Goal: Transaction & Acquisition: Purchase product/service

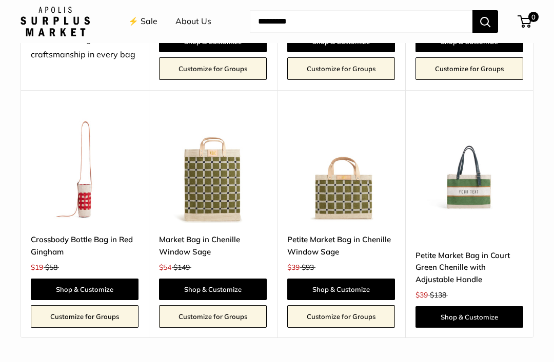
scroll to position [1900, 0]
click at [475, 175] on img at bounding box center [469, 170] width 108 height 108
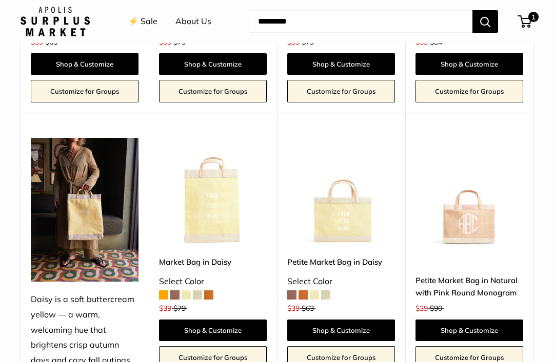
scroll to position [1363, 0]
click at [212, 291] on span at bounding box center [208, 295] width 9 height 9
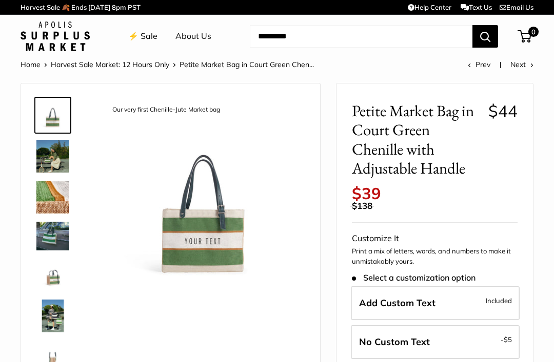
click at [62, 165] on img at bounding box center [52, 156] width 33 height 33
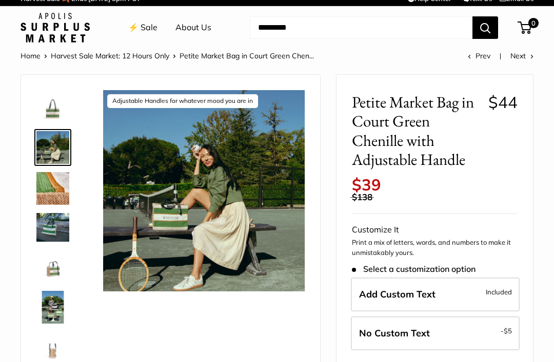
scroll to position [9, 0]
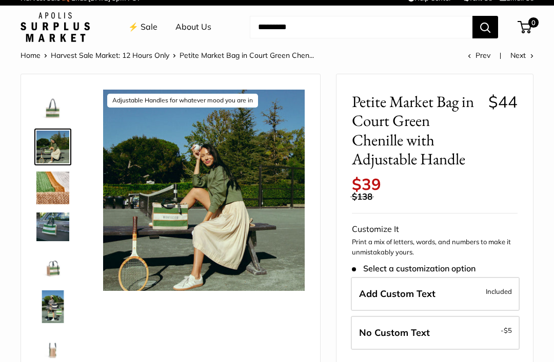
click at [61, 187] on img at bounding box center [52, 188] width 33 height 33
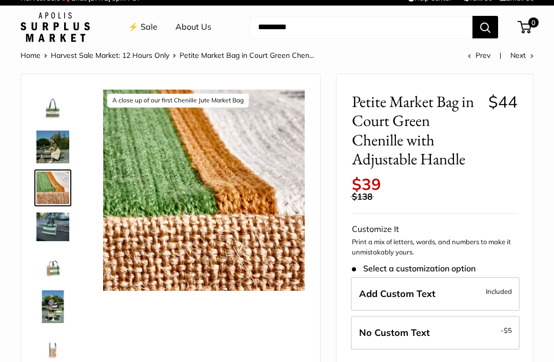
click at [52, 219] on img at bounding box center [52, 227] width 33 height 28
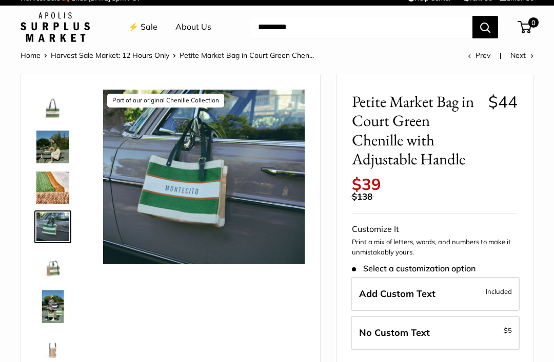
click at [55, 269] on img at bounding box center [52, 266] width 33 height 33
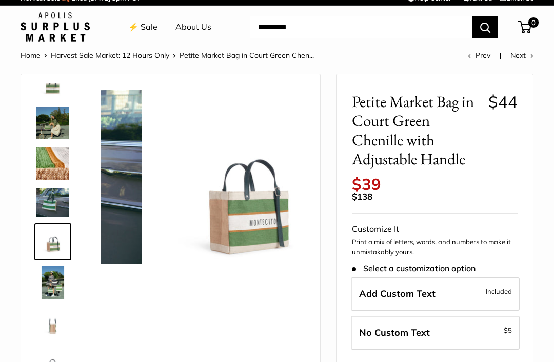
scroll to position [27, 0]
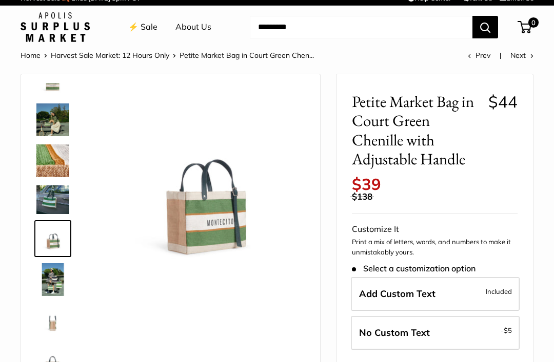
click at [53, 277] on img at bounding box center [52, 280] width 33 height 33
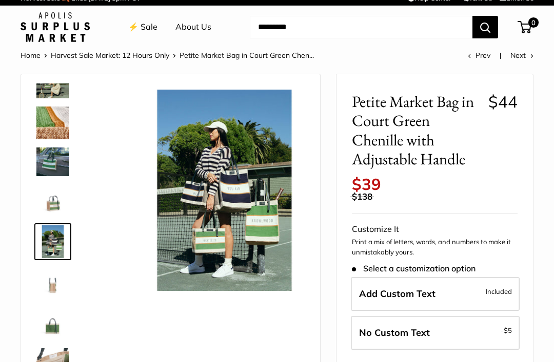
scroll to position [68, 0]
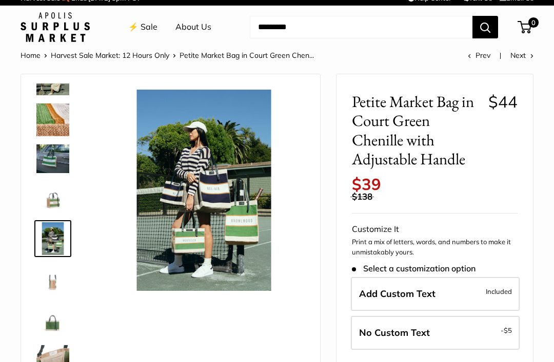
click at [60, 321] on img at bounding box center [52, 321] width 33 height 33
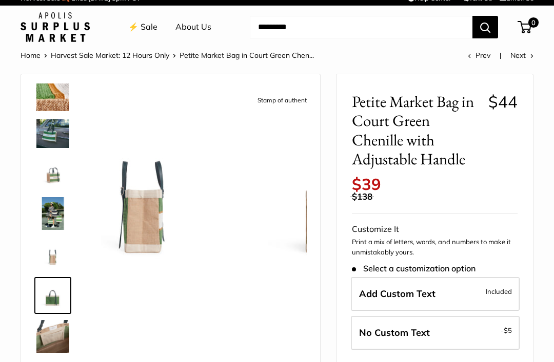
scroll to position [102, 0]
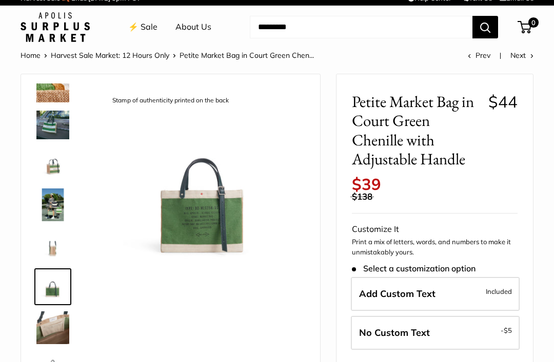
click at [46, 333] on img at bounding box center [52, 328] width 33 height 33
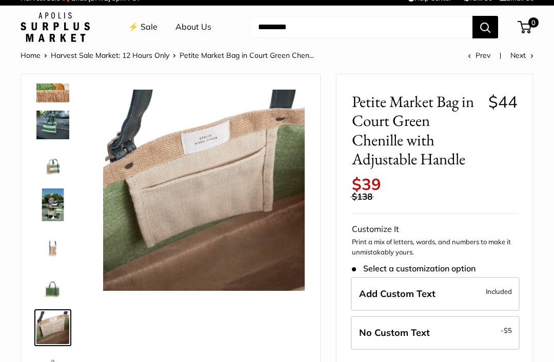
click at [56, 287] on img at bounding box center [52, 287] width 33 height 33
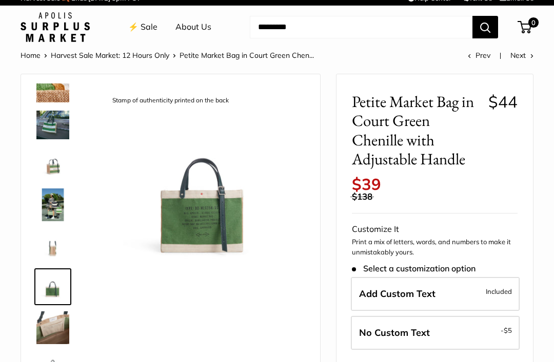
click at [56, 168] on img at bounding box center [52, 164] width 33 height 33
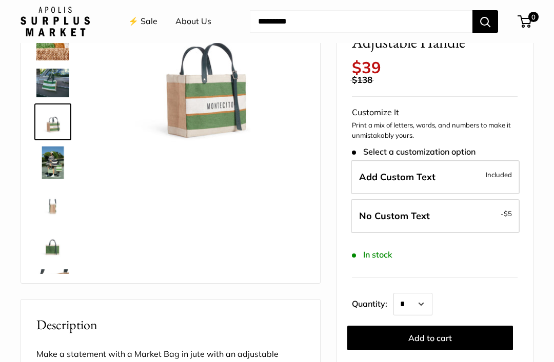
scroll to position [130, 0]
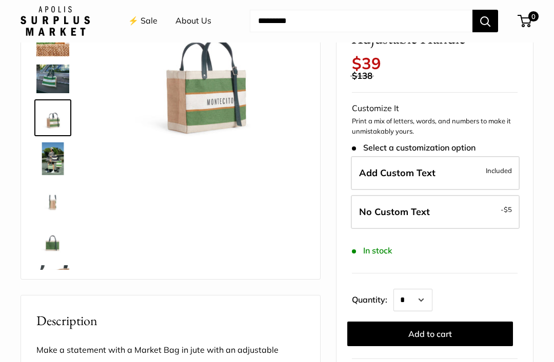
click at [466, 163] on label "Add Custom Text Included" at bounding box center [435, 174] width 169 height 34
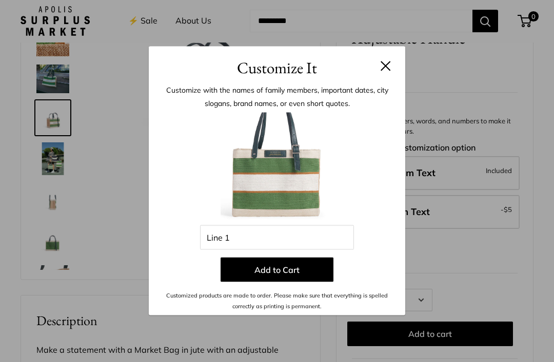
scroll to position [130, 0]
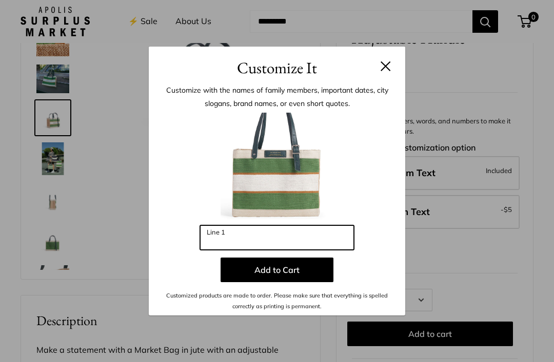
click at [247, 250] on input "Line 1" at bounding box center [277, 238] width 154 height 25
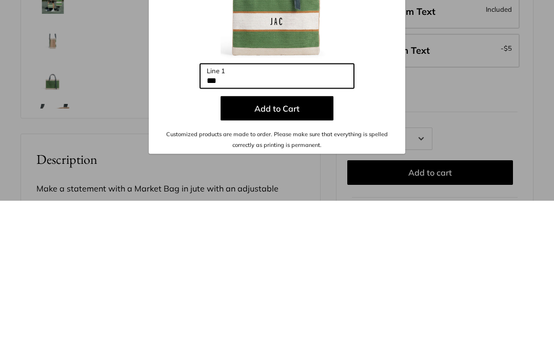
type input "***"
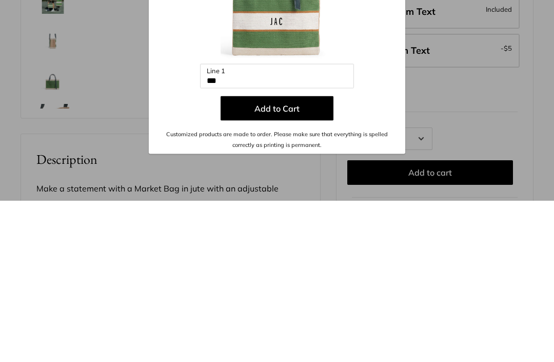
click at [296, 258] on button "Add to Cart" at bounding box center [276, 270] width 113 height 25
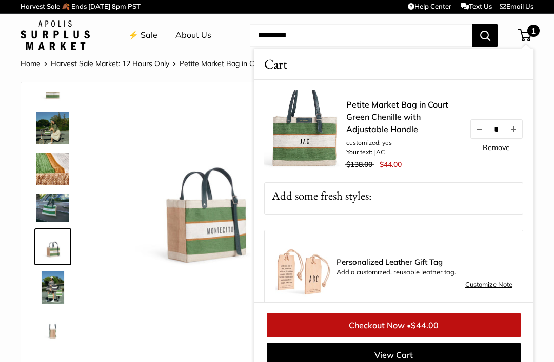
scroll to position [0, 0]
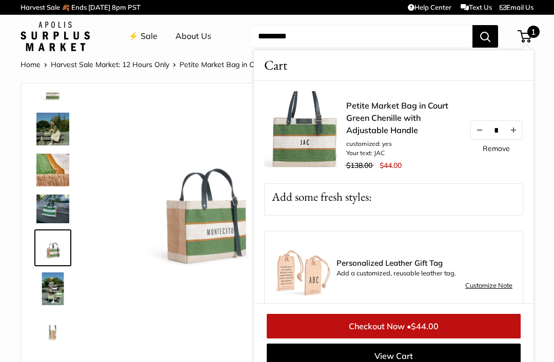
click at [353, 194] on p "Add some fresh styles:" at bounding box center [394, 197] width 258 height 26
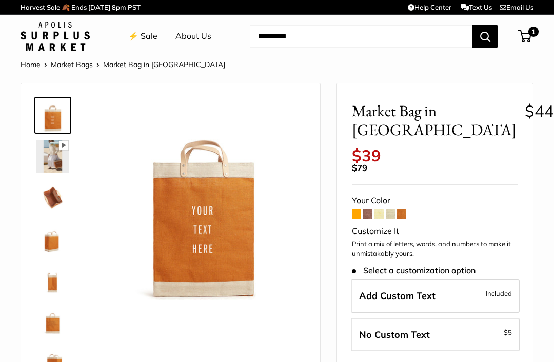
click at [369, 210] on span at bounding box center [367, 214] width 9 height 9
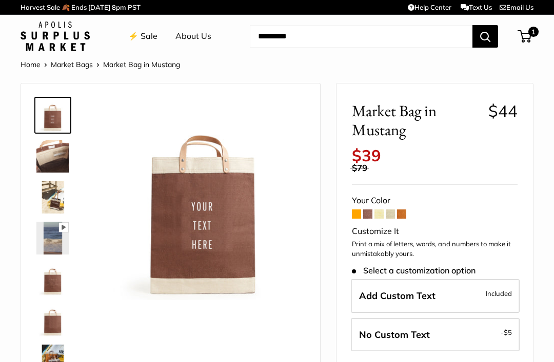
click at [54, 199] on img at bounding box center [52, 197] width 33 height 33
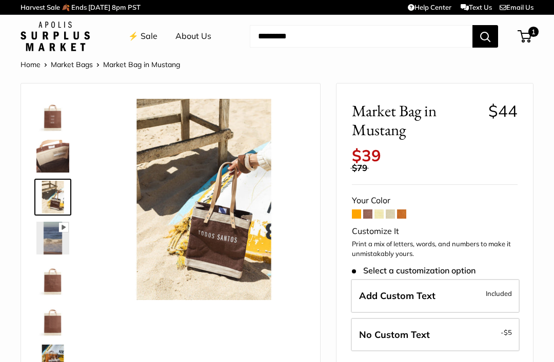
click at [60, 281] on img at bounding box center [52, 279] width 33 height 33
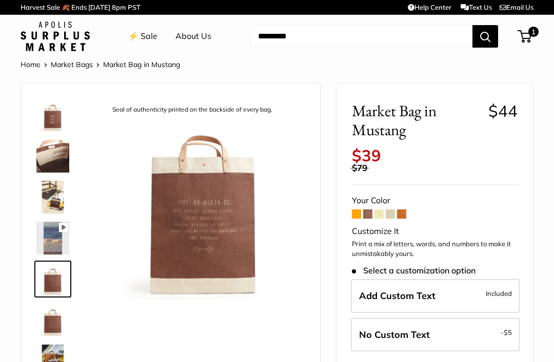
click at [60, 322] on img at bounding box center [52, 320] width 33 height 33
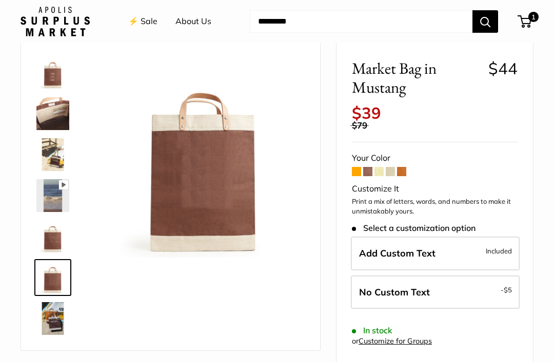
scroll to position [44, 0]
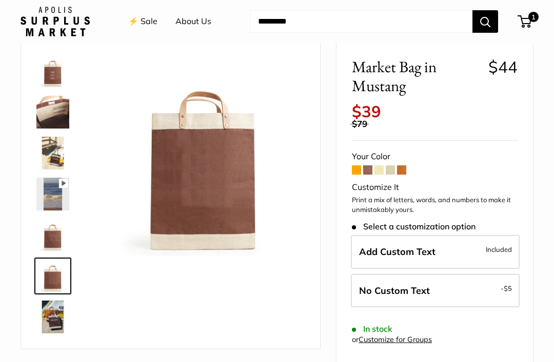
click at [55, 318] on img at bounding box center [52, 317] width 33 height 33
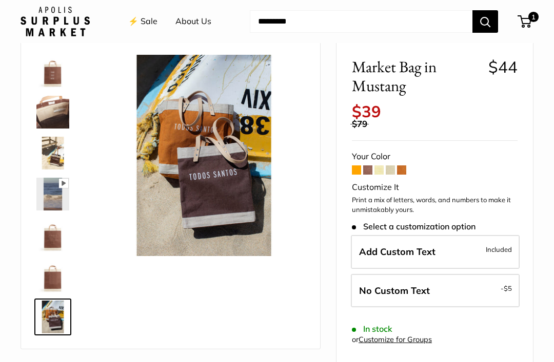
click at [454, 238] on label "Add Custom Text Included" at bounding box center [435, 252] width 169 height 34
